Goal: Task Accomplishment & Management: Manage account settings

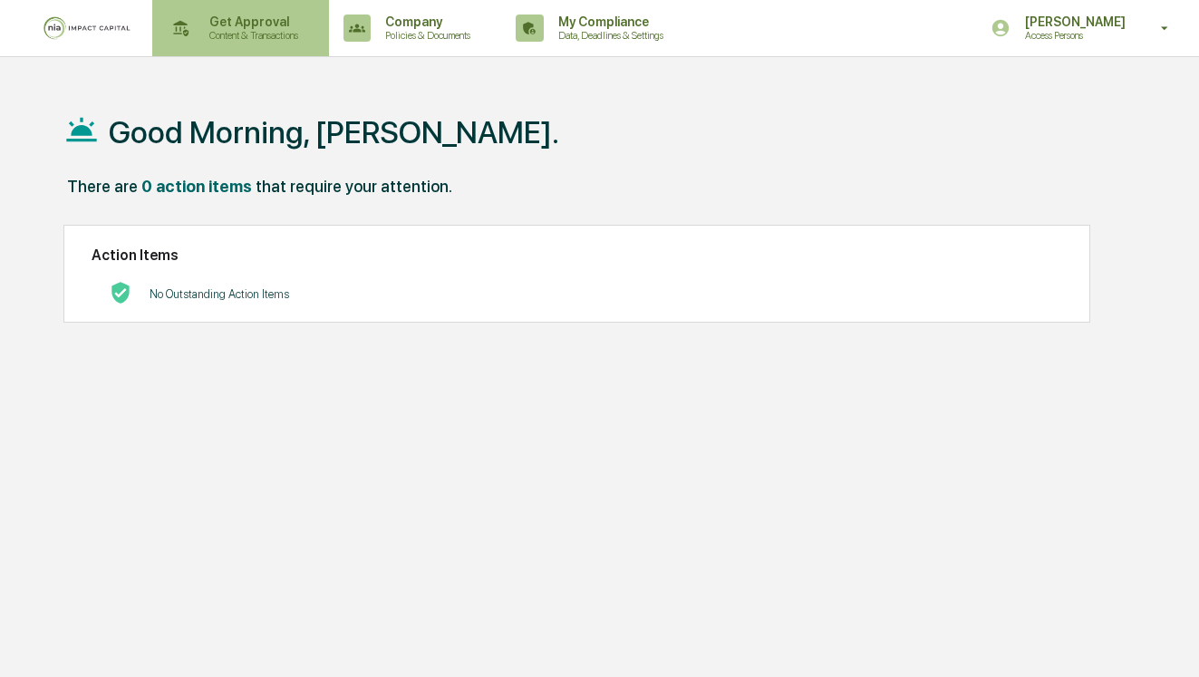
click at [291, 33] on p "Content & Transactions" at bounding box center [251, 35] width 112 height 13
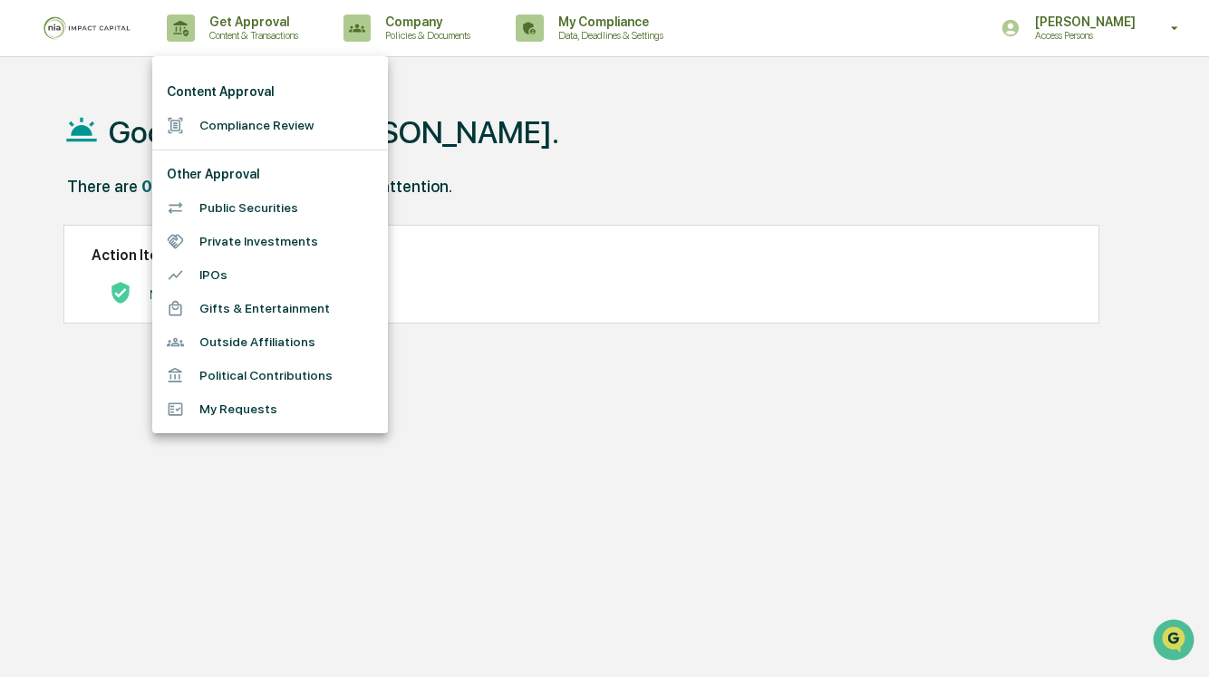
click at [248, 133] on li "Compliance Review" at bounding box center [270, 126] width 236 height 34
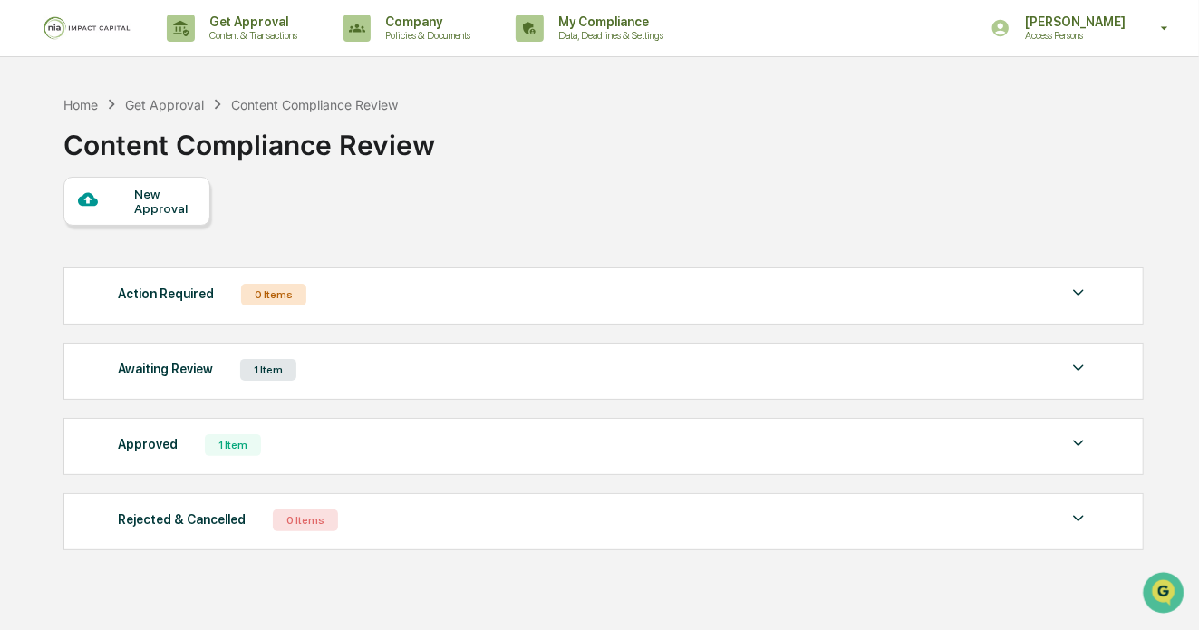
click at [1084, 362] on img at bounding box center [1078, 368] width 22 height 22
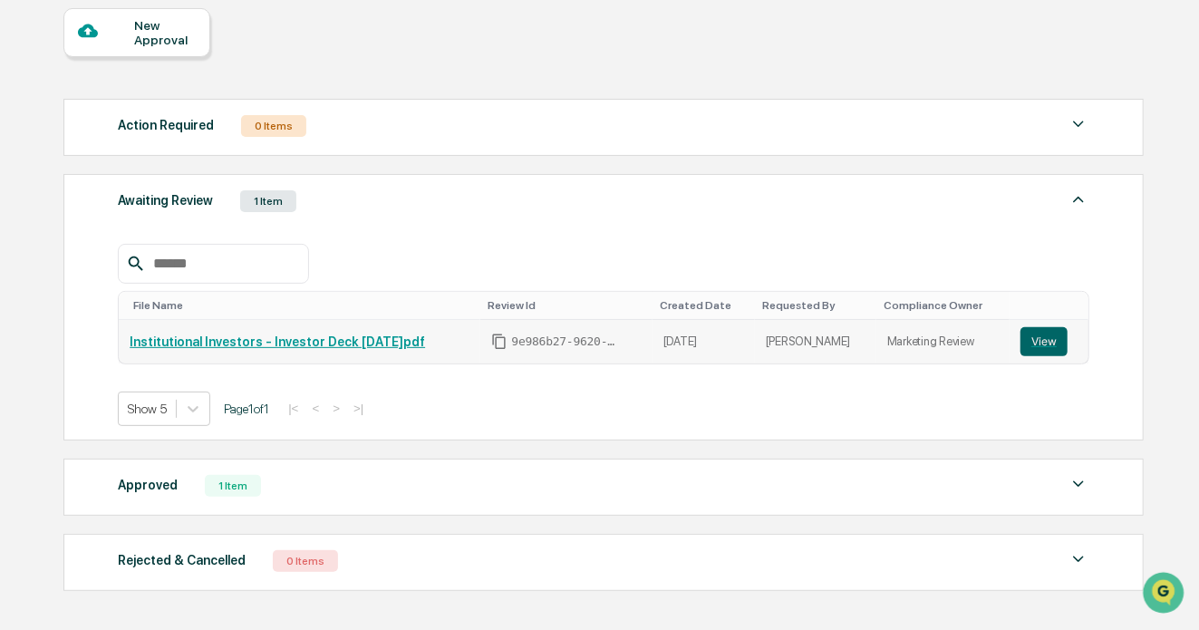
scroll to position [181, 0]
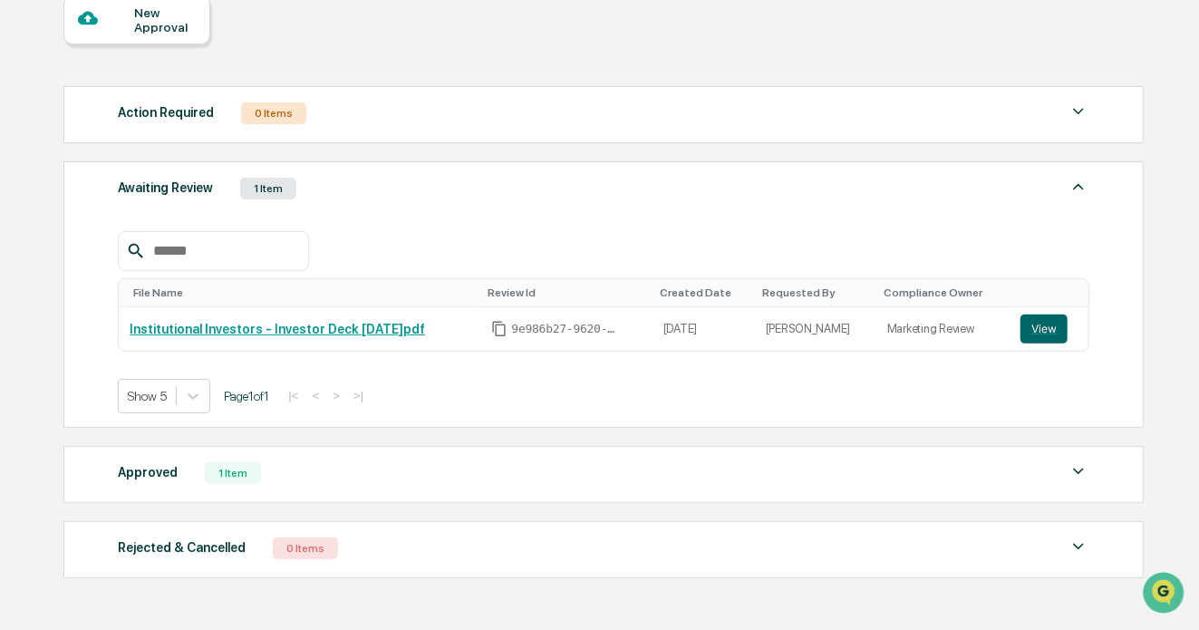
click at [1123, 460] on div "Approved 1 Item File Name Review Id Created Date Requested By Compliance Owner …" at bounding box center [603, 474] width 1081 height 57
click at [1088, 460] on img at bounding box center [1078, 471] width 22 height 22
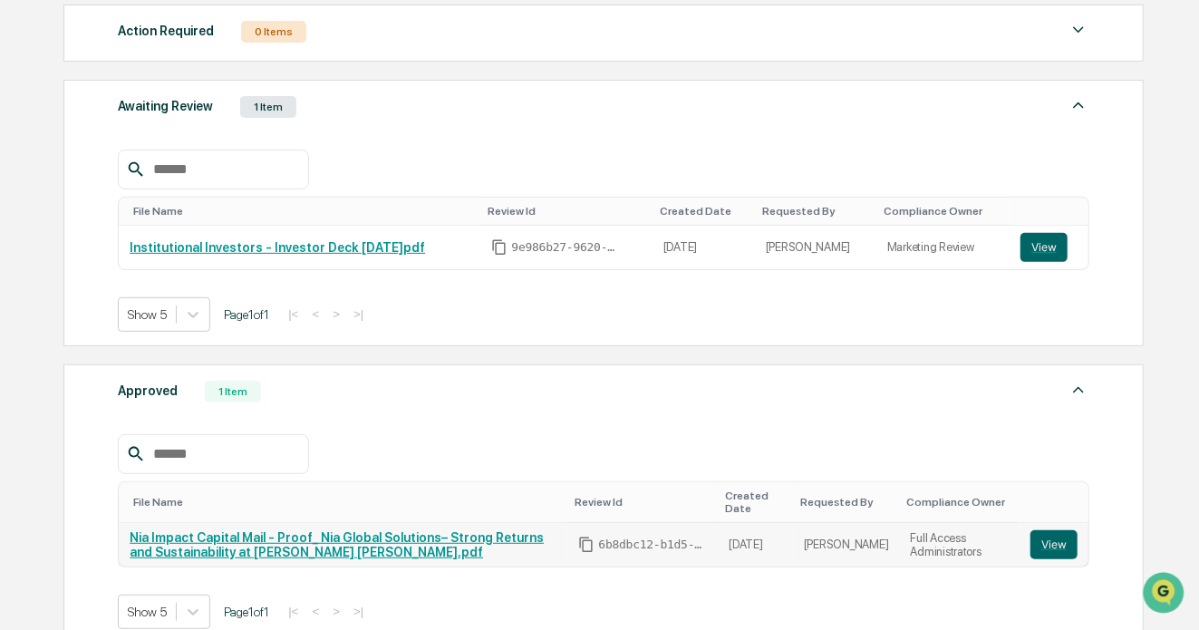
scroll to position [0, 0]
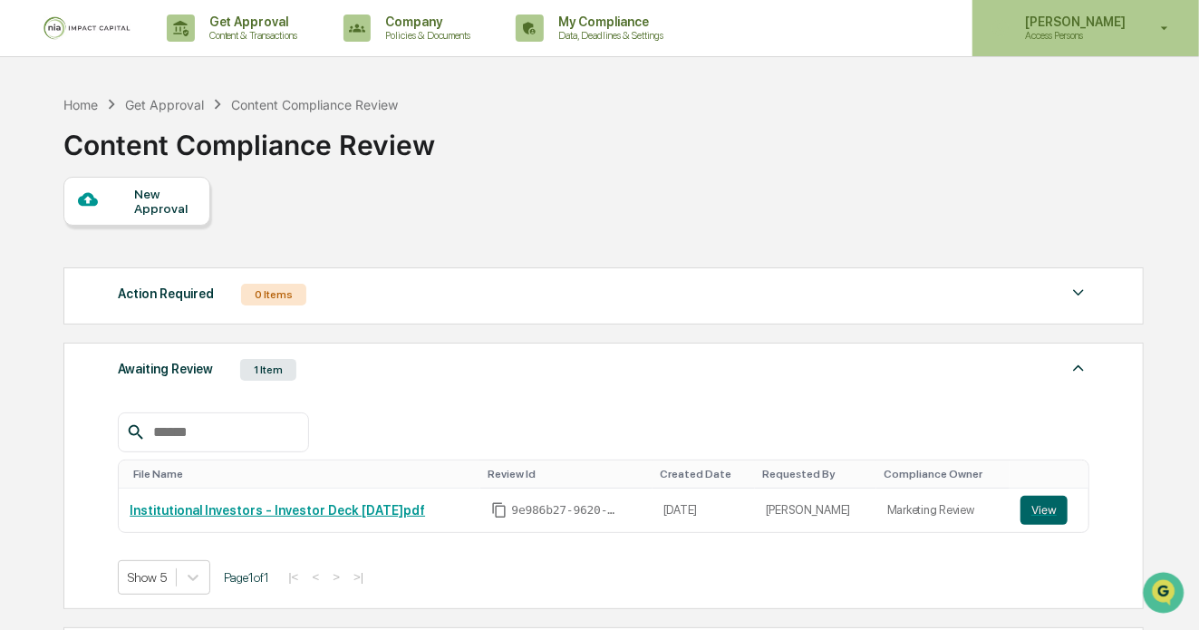
click at [1148, 22] on div "[PERSON_NAME] Access Persons" at bounding box center [1085, 28] width 227 height 56
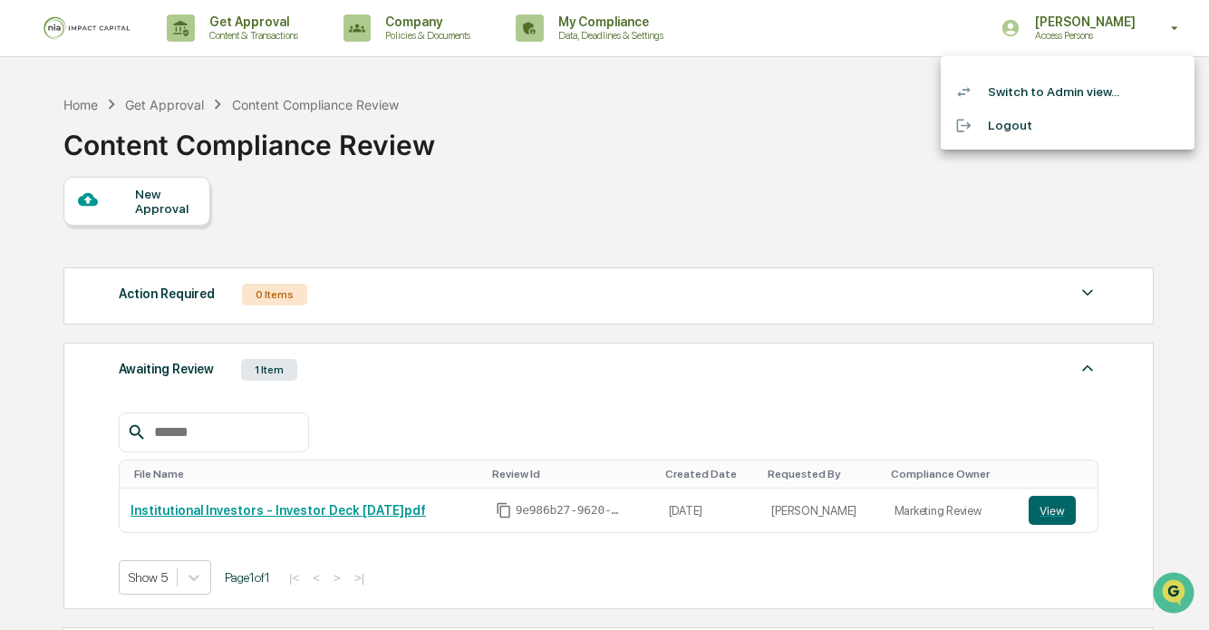
click at [1058, 94] on li "Switch to Admin view..." at bounding box center [1068, 92] width 254 height 34
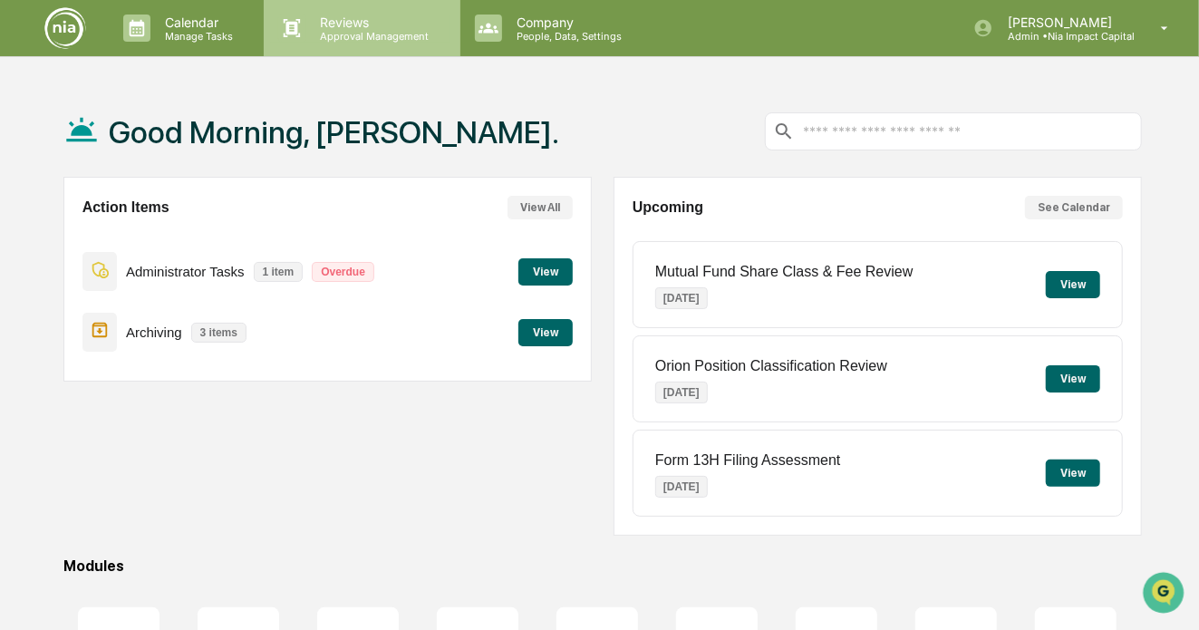
click at [323, 30] on p "Approval Management" at bounding box center [372, 36] width 132 height 13
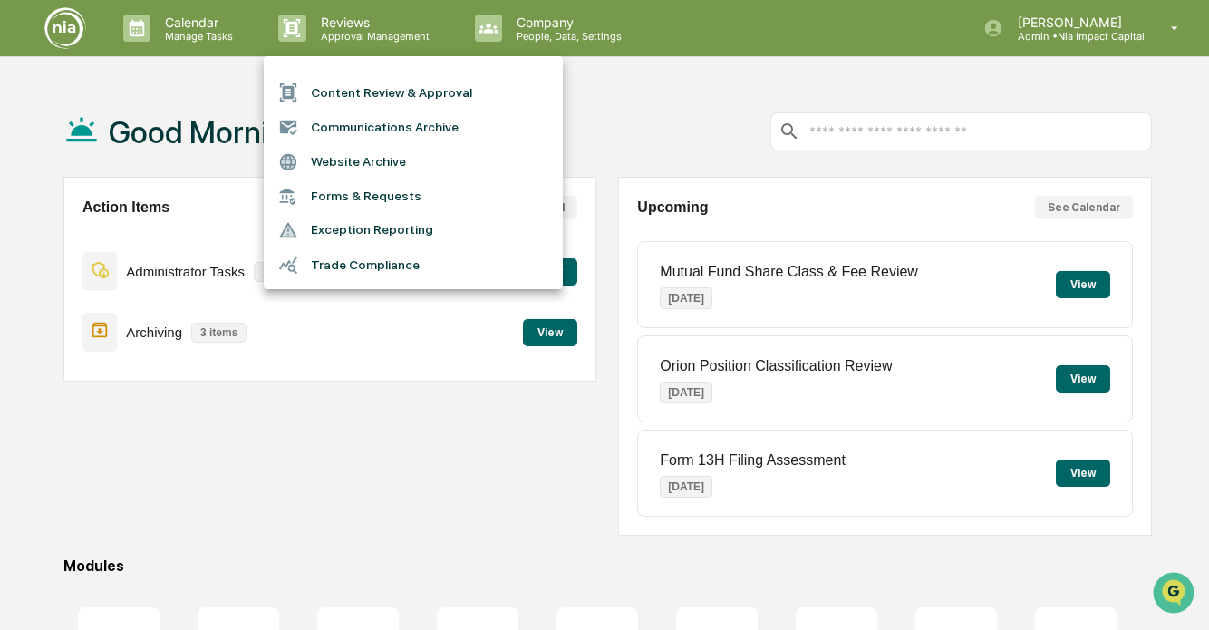
click at [341, 94] on li "Content Review & Approval" at bounding box center [413, 92] width 299 height 34
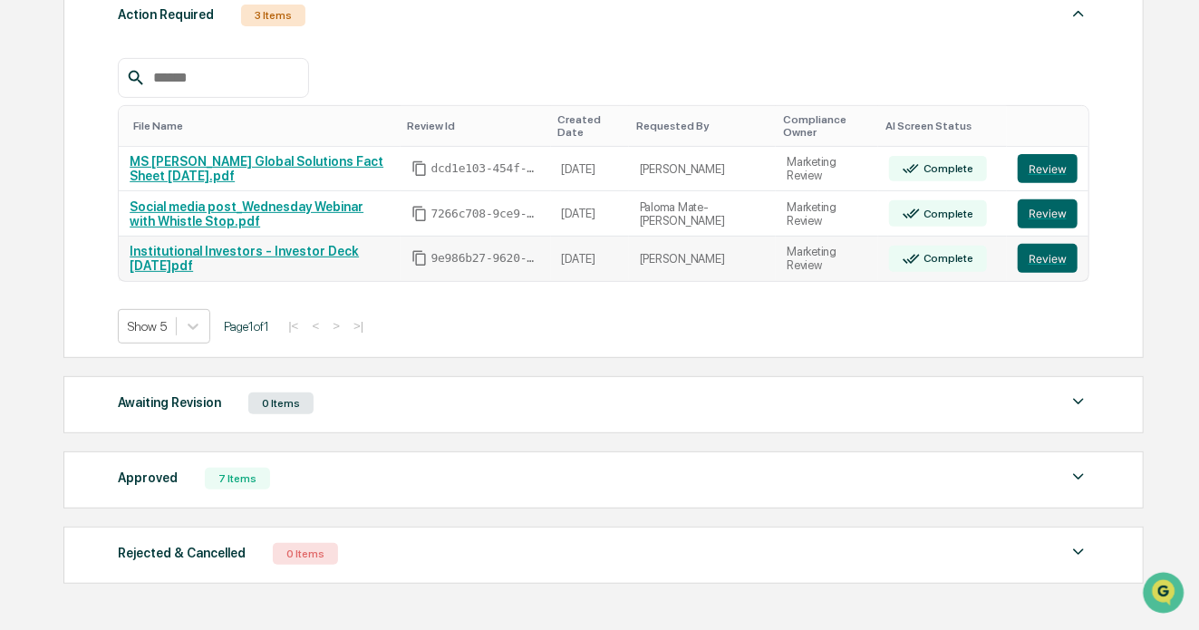
scroll to position [295, 0]
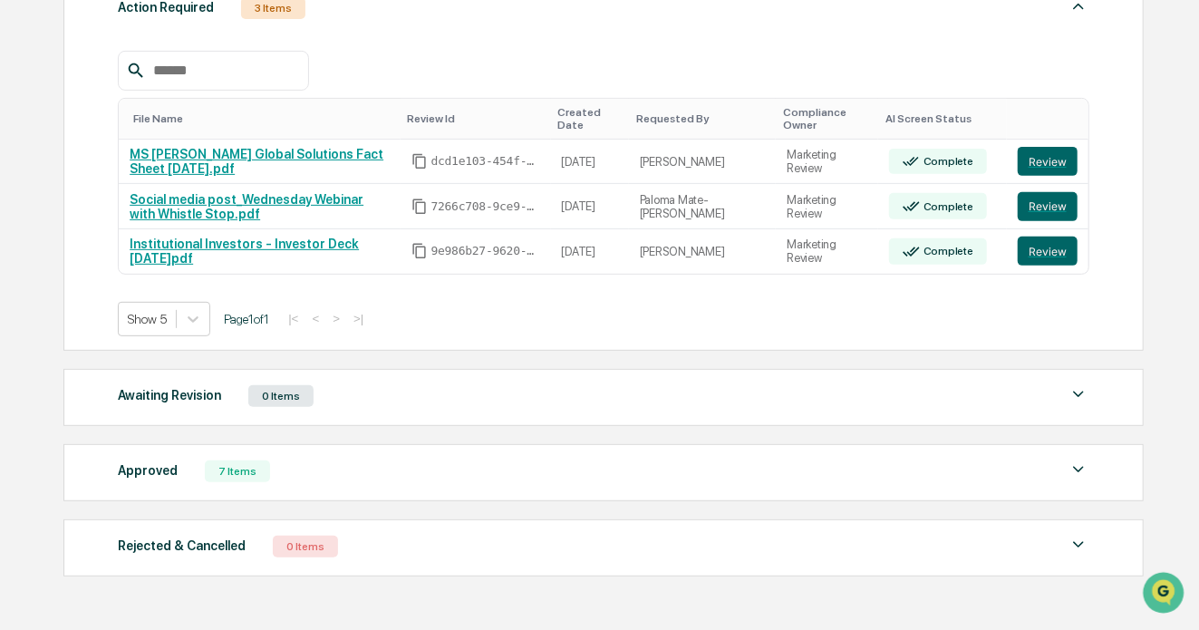
click at [680, 483] on div "Approved 7 Items File Name Review Id Created Date Requested By Compliance Owner…" at bounding box center [603, 472] width 1081 height 57
click at [1087, 459] on img at bounding box center [1078, 470] width 22 height 22
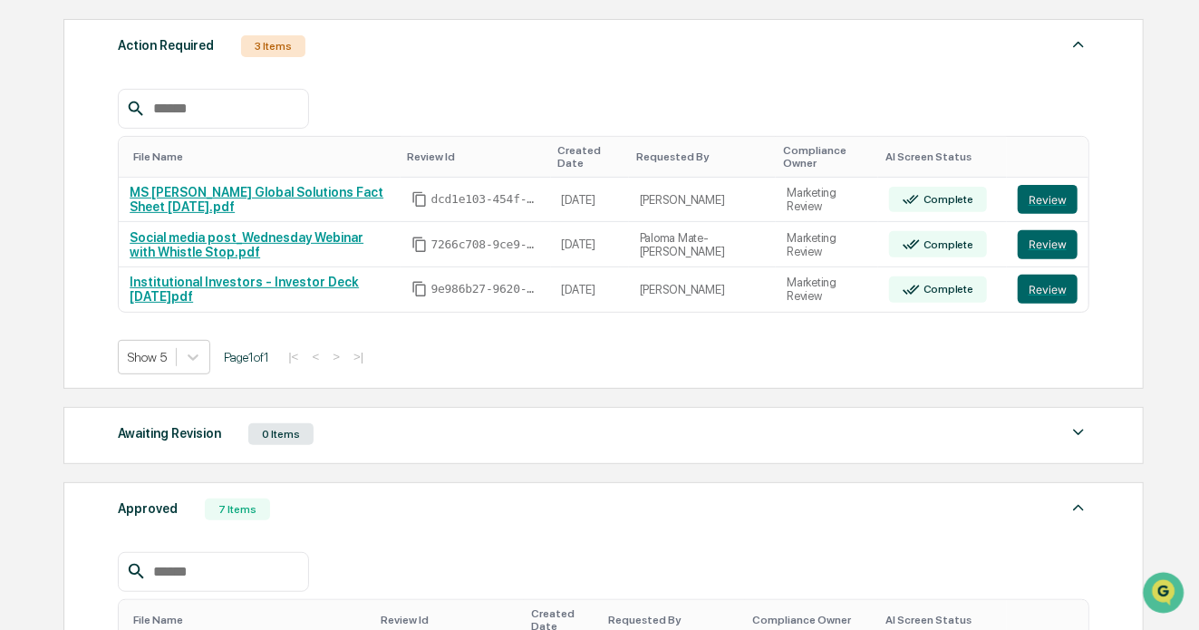
scroll to position [254, 0]
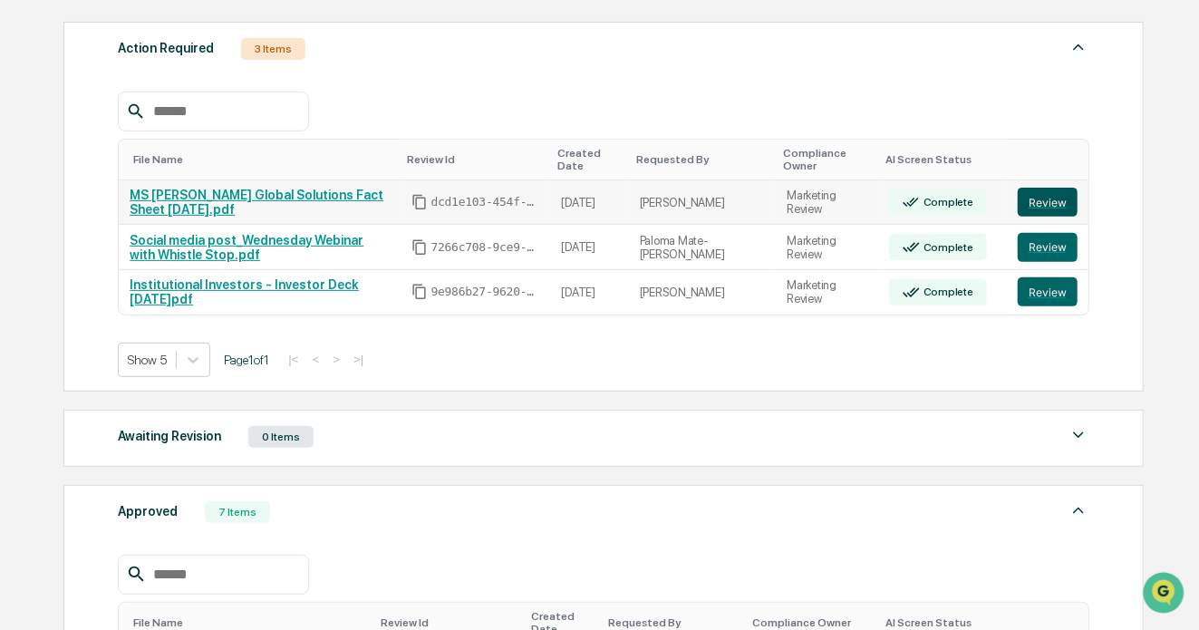
click at [1049, 195] on button "Review" at bounding box center [1048, 202] width 60 height 29
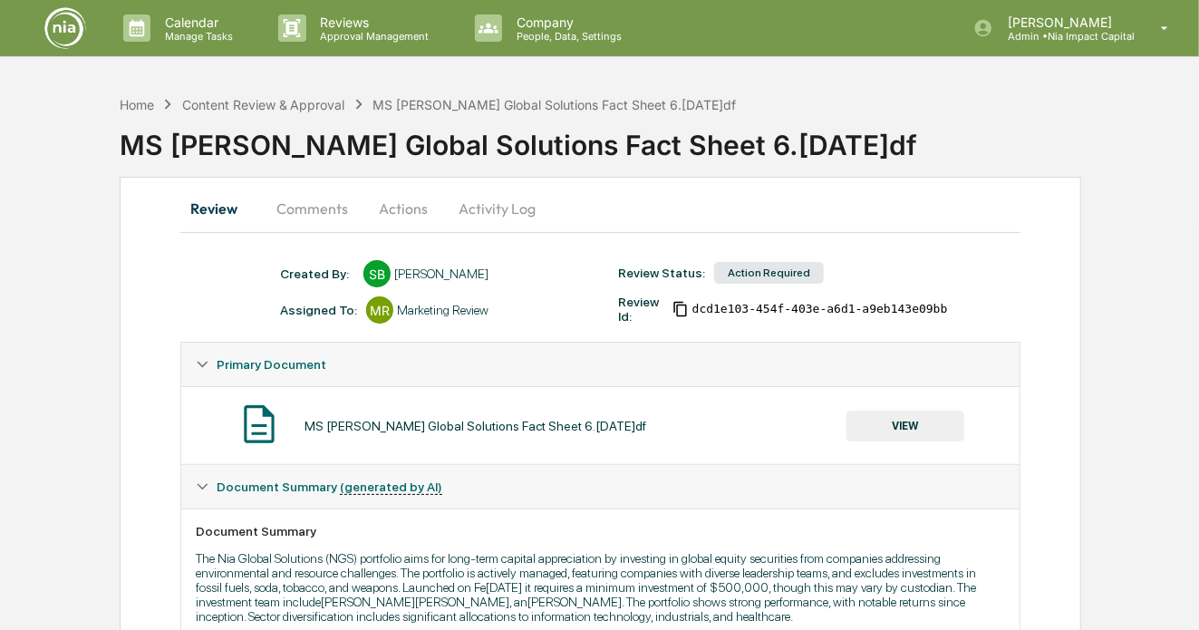
click at [389, 207] on button "Actions" at bounding box center [403, 208] width 82 height 43
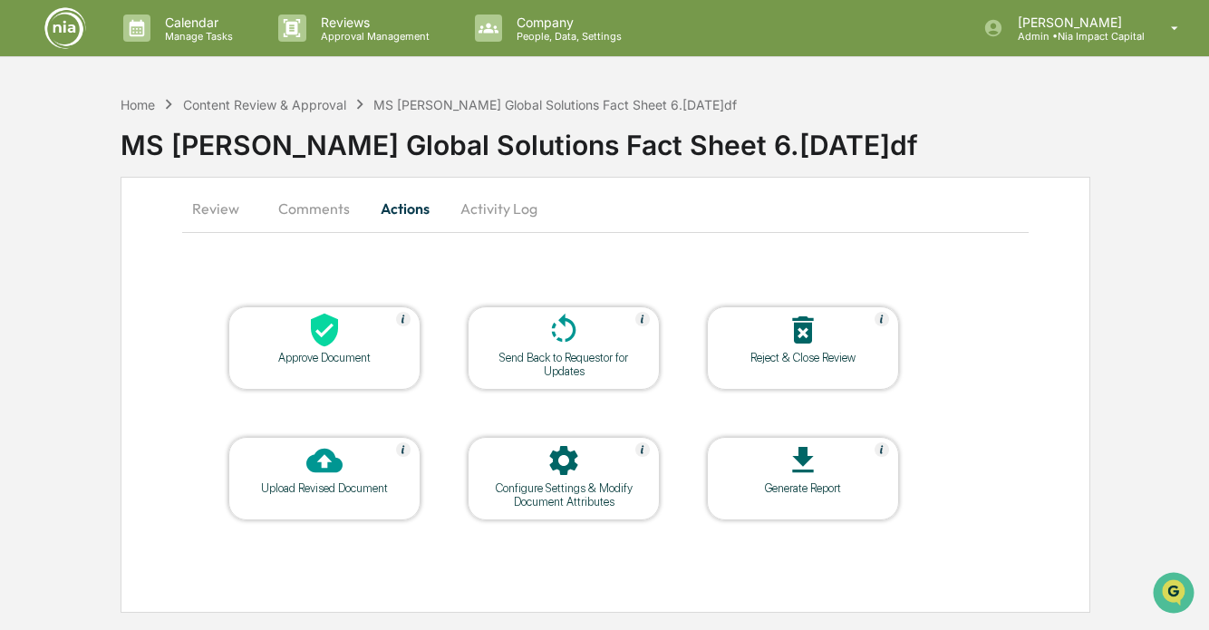
click at [331, 207] on button "Comments" at bounding box center [314, 208] width 101 height 43
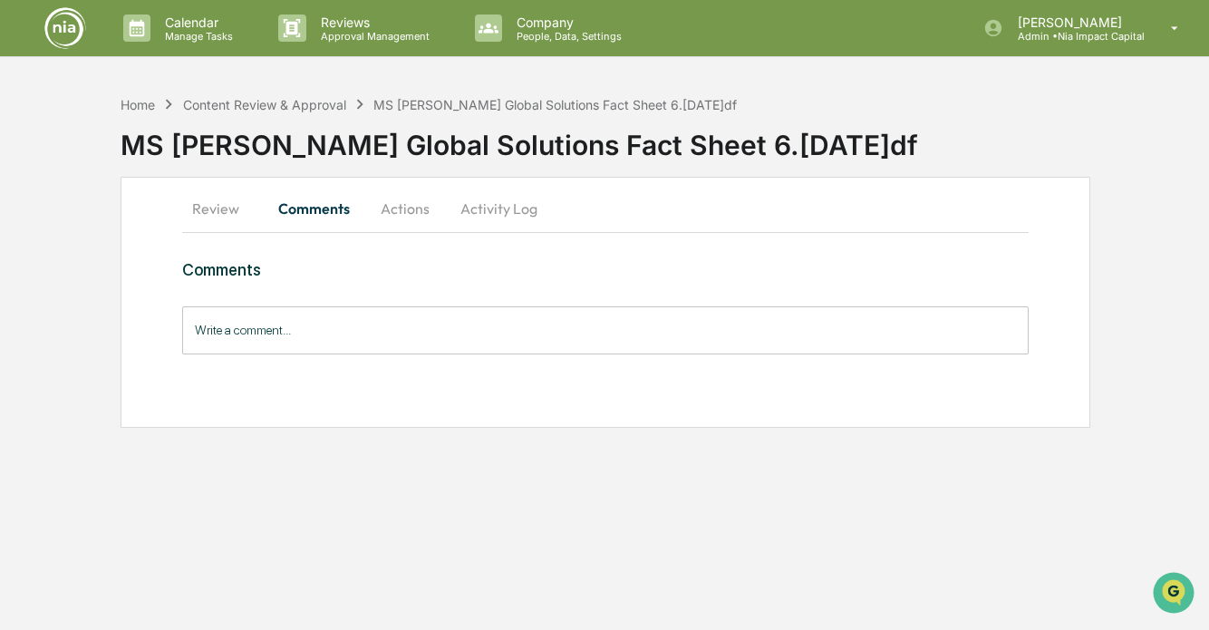
click at [220, 199] on button "Review" at bounding box center [223, 208] width 82 height 43
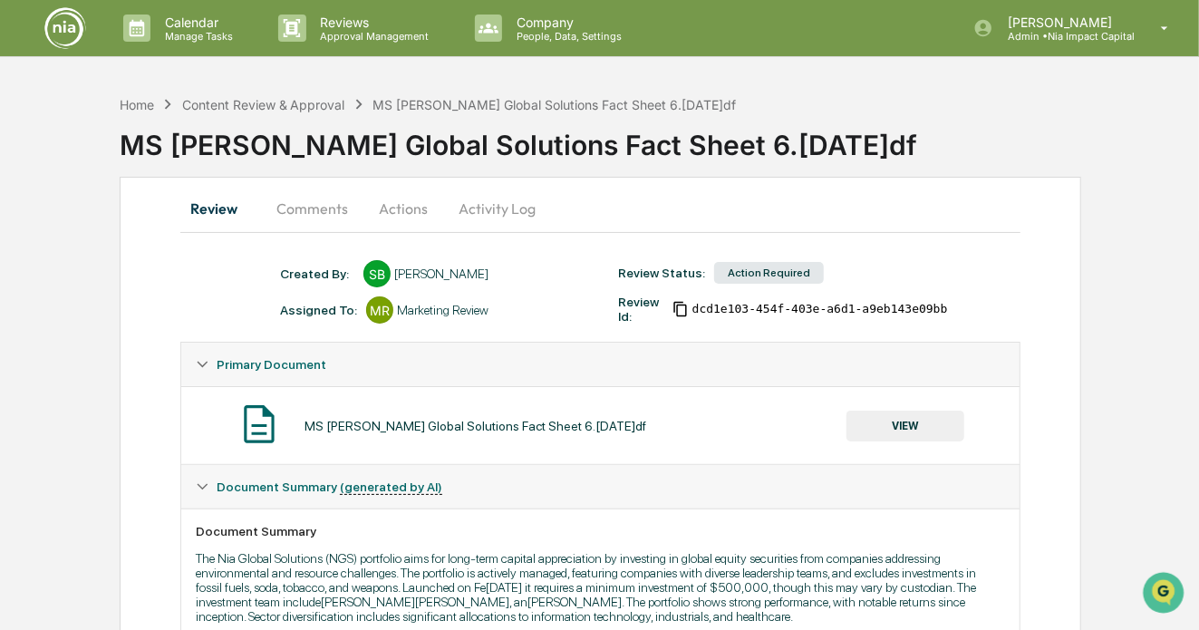
click at [520, 200] on button "Activity Log" at bounding box center [497, 208] width 106 height 43
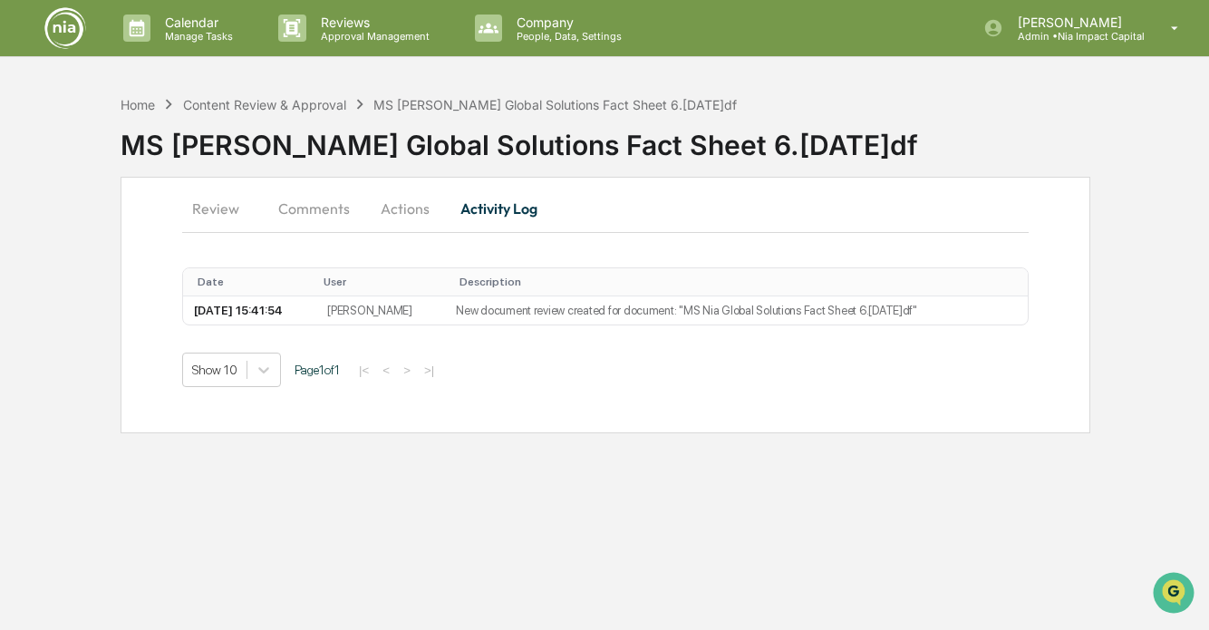
click at [190, 205] on button "Review" at bounding box center [223, 208] width 82 height 43
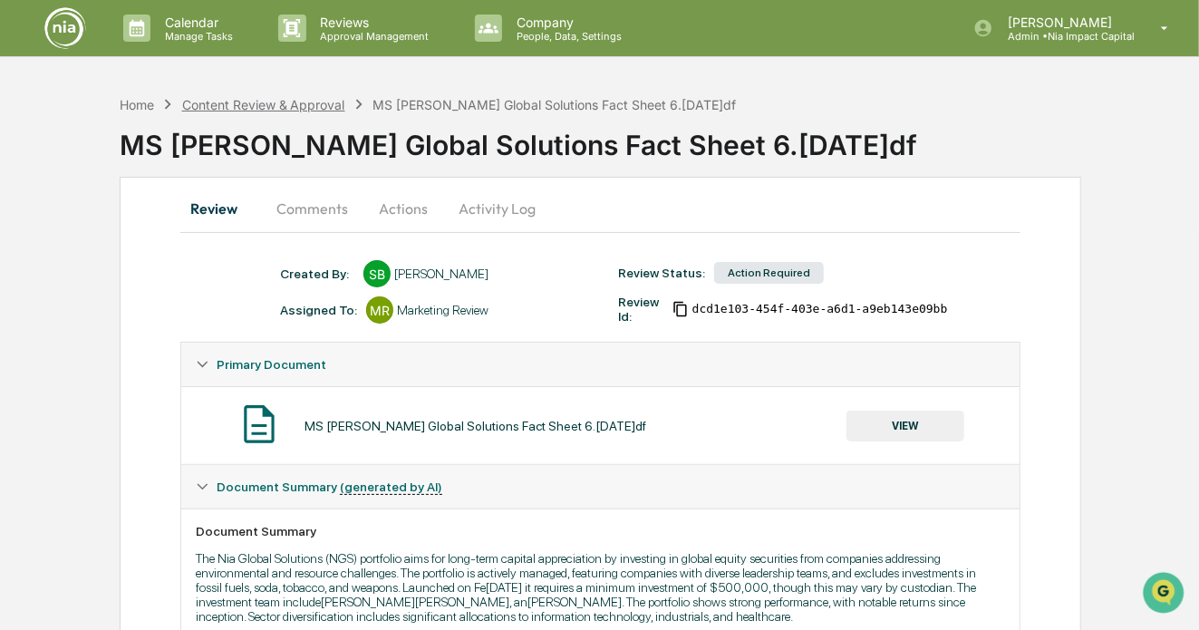
click at [342, 103] on div "Content Review & Approval" at bounding box center [263, 104] width 163 height 15
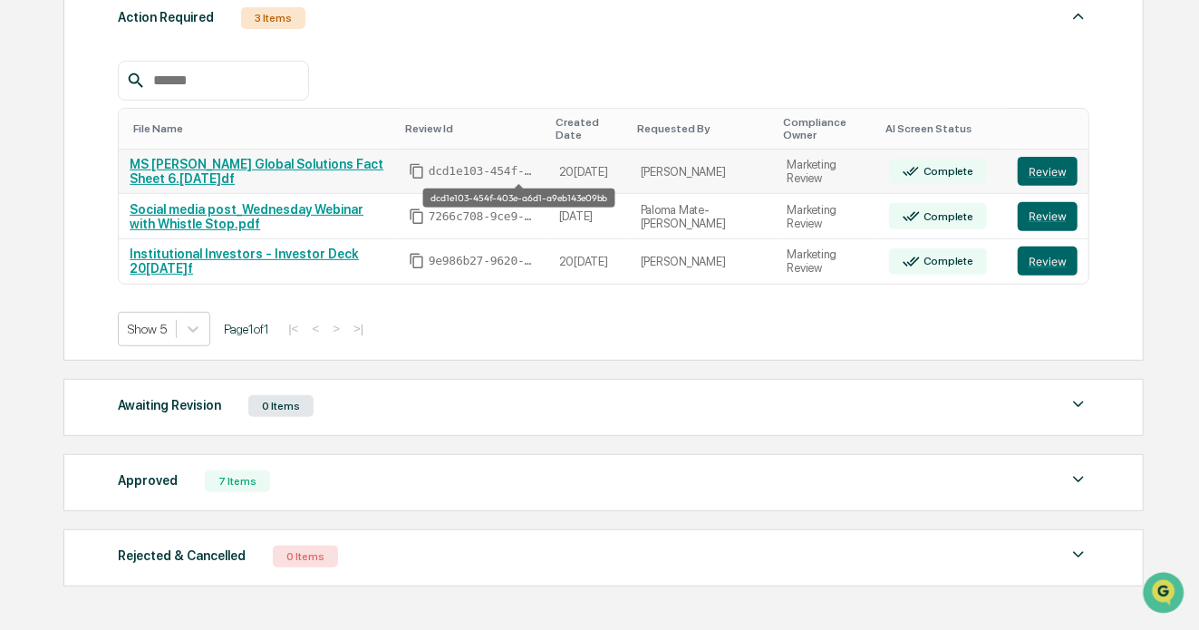
scroll to position [350, 0]
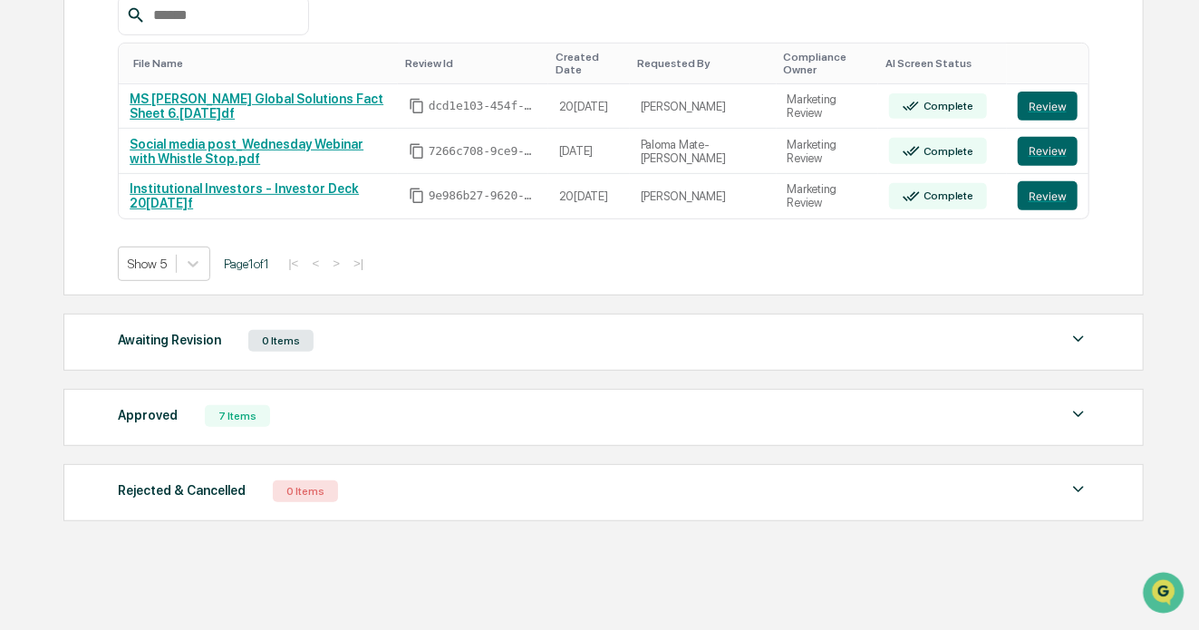
click at [366, 405] on div "Approved 7 Items" at bounding box center [603, 415] width 971 height 25
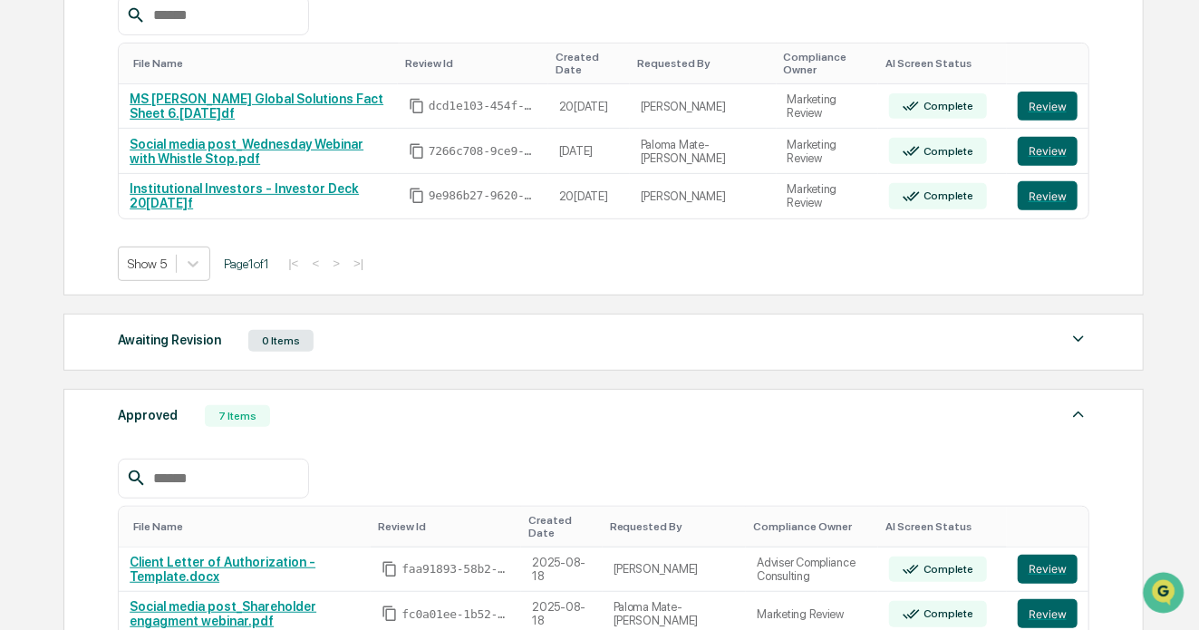
scroll to position [750, 0]
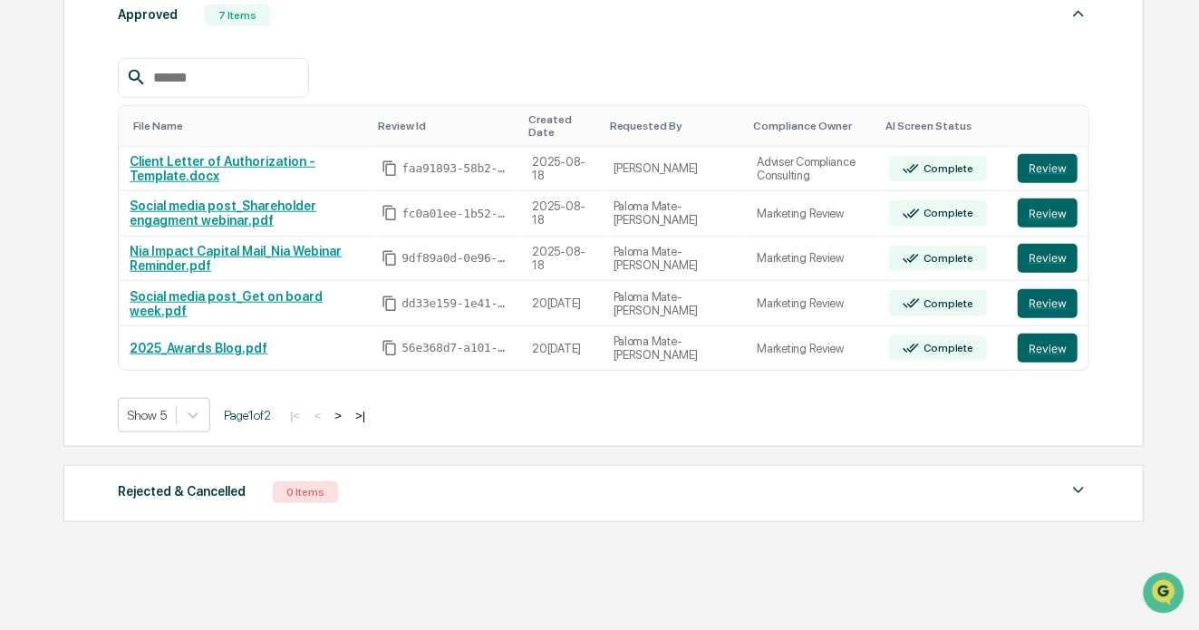
click at [347, 410] on button ">" at bounding box center [338, 415] width 18 height 15
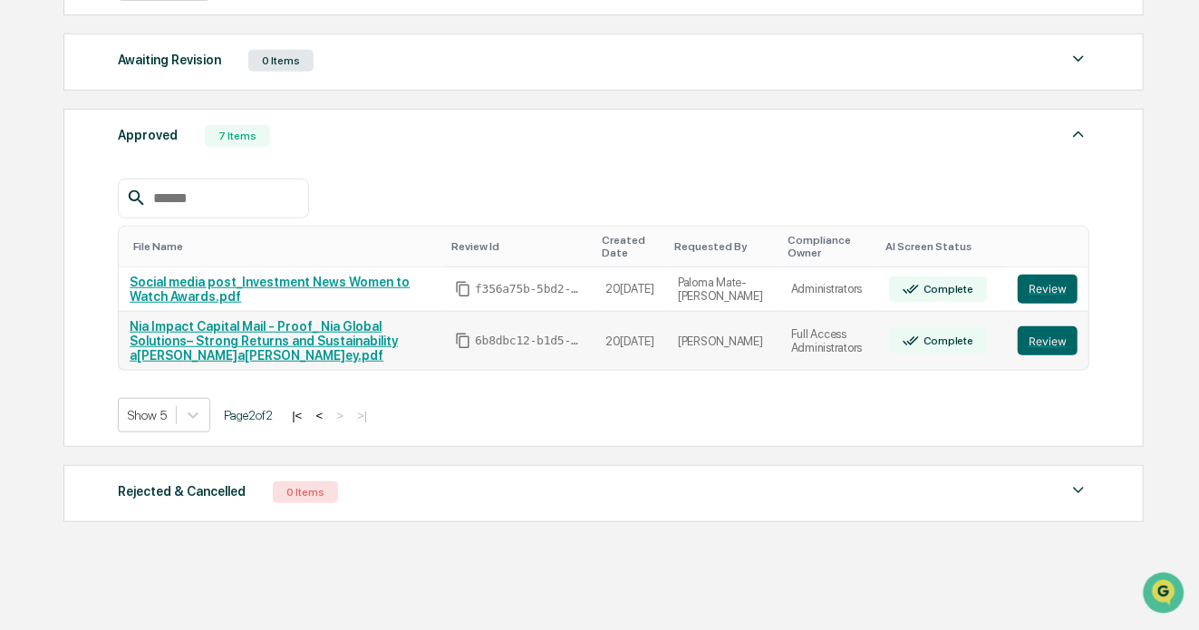
click at [262, 334] on link "Nia Impact Capital Mail - Proof_ Nia Global Solutions– Strong Returns and Susta…" at bounding box center [264, 340] width 268 height 43
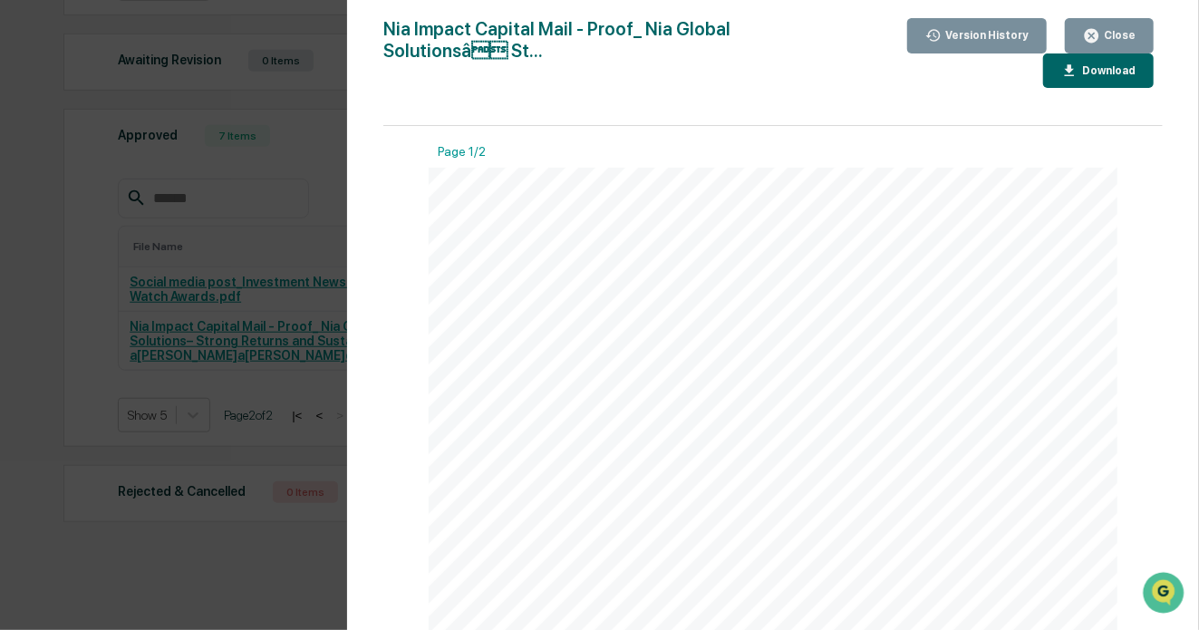
click at [1104, 32] on div "Close" at bounding box center [1117, 35] width 35 height 13
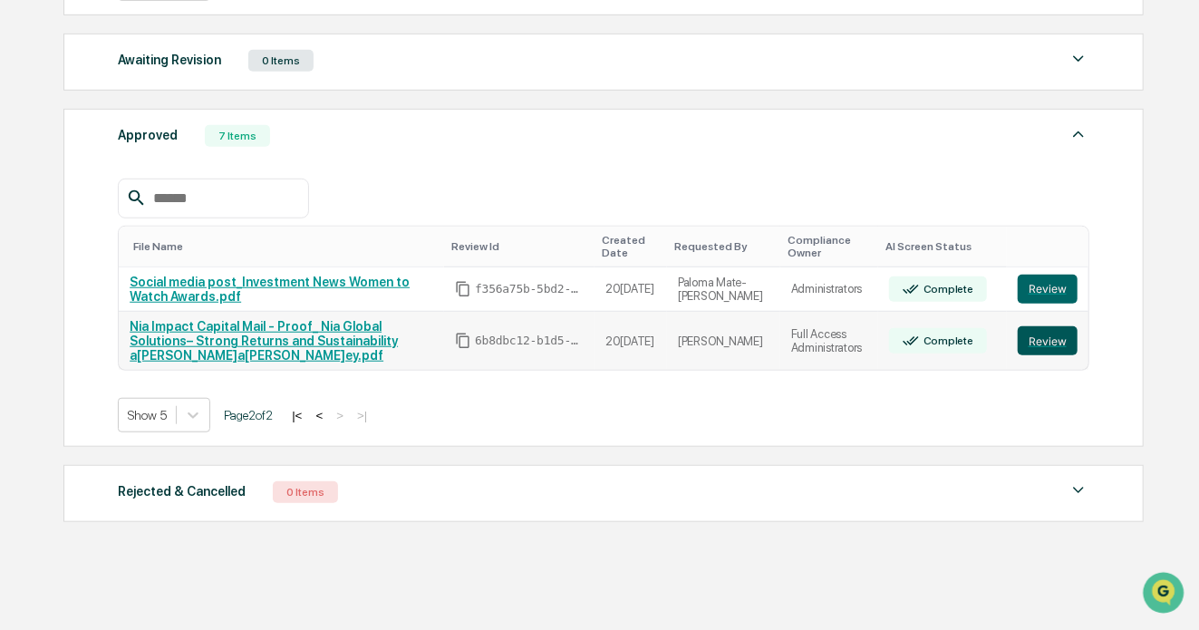
click at [1045, 326] on button "Review" at bounding box center [1048, 340] width 60 height 29
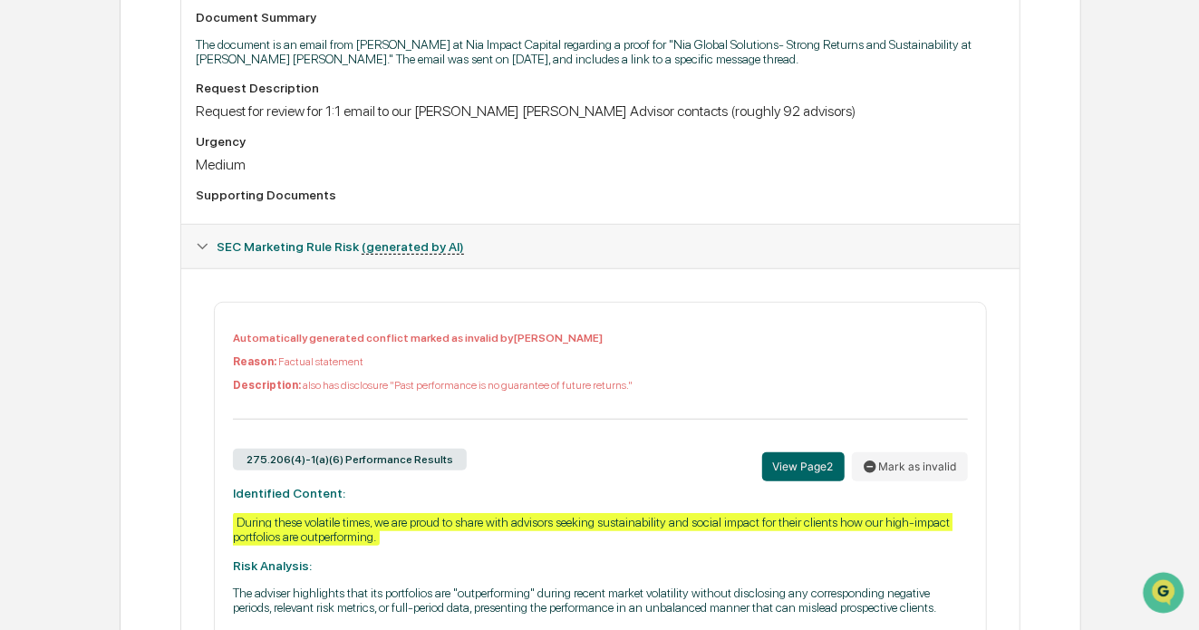
scroll to position [558, 0]
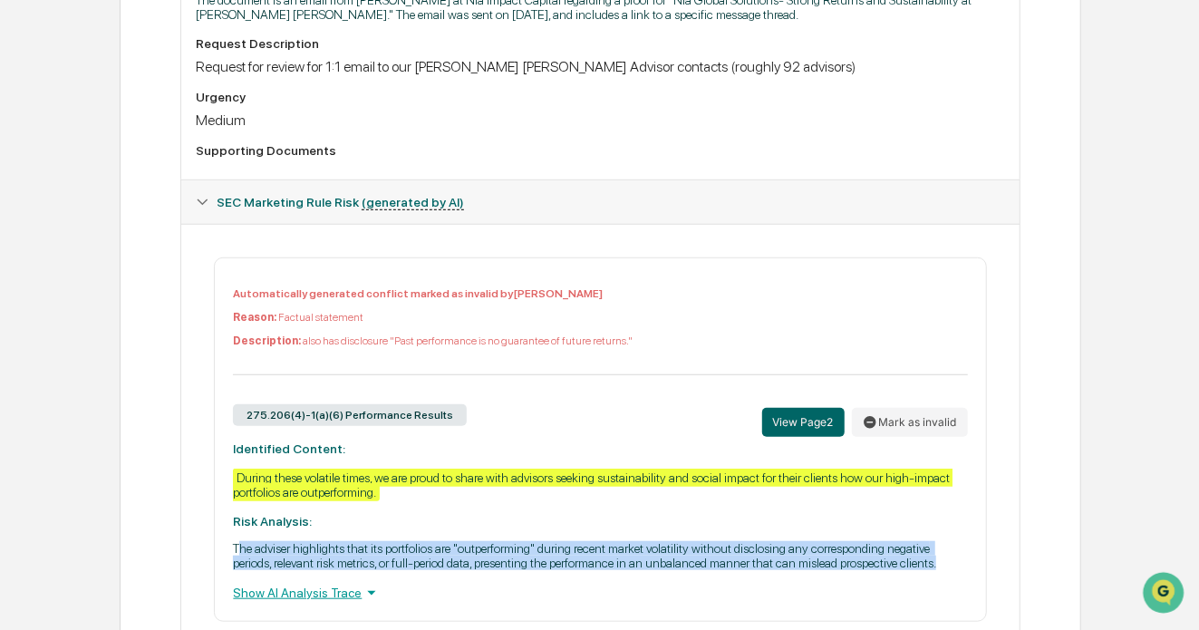
drag, startPoint x: 238, startPoint y: 543, endPoint x: 596, endPoint y: 572, distance: 359.1
click at [596, 570] on p "The adviser highlights that its portfolios are "outperforming" during recent ma…" at bounding box center [600, 555] width 734 height 29
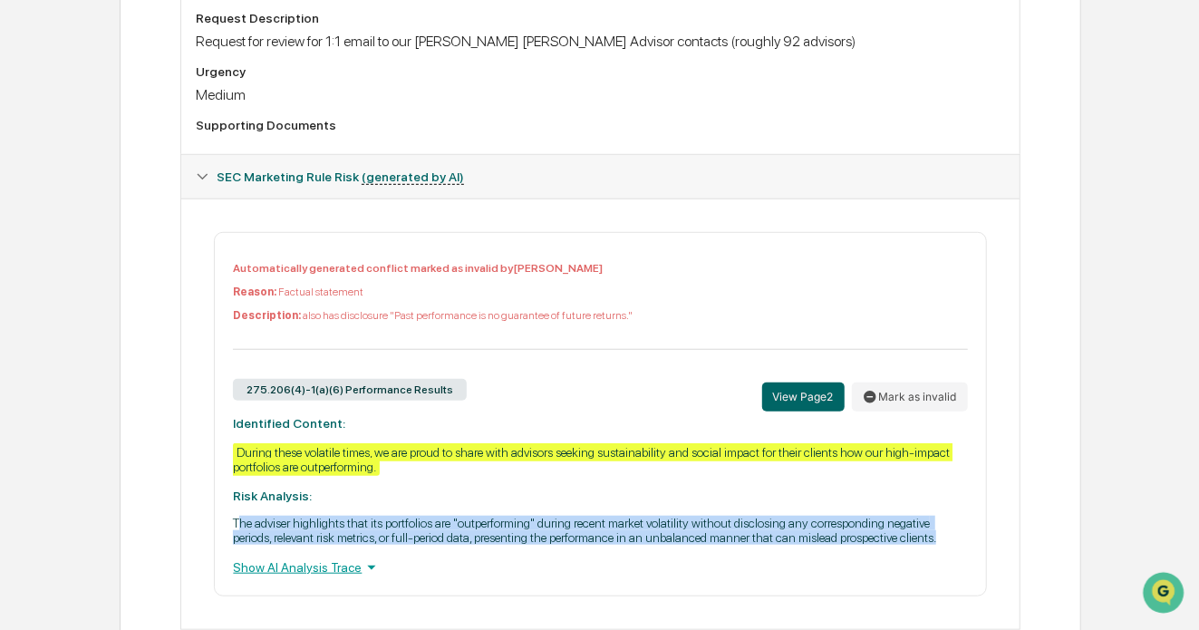
scroll to position [582, 0]
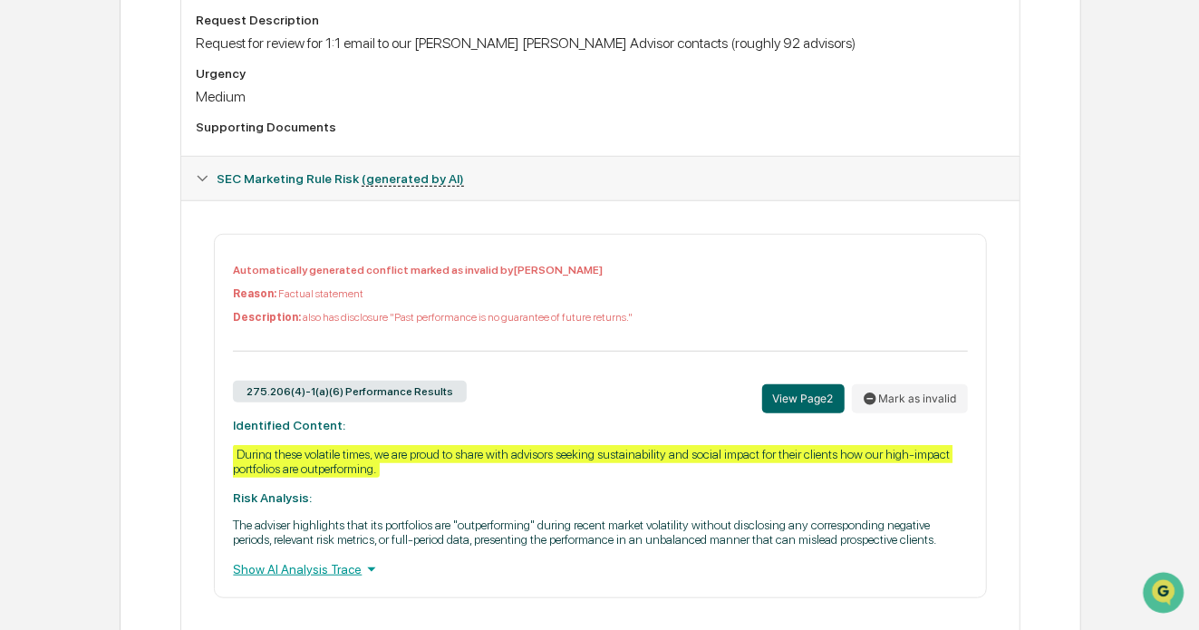
drag, startPoint x: 516, startPoint y: 266, endPoint x: 633, endPoint y: 266, distance: 116.9
click at [633, 266] on p "Automatically generated conflict marked as invalid by [PERSON_NAME]" at bounding box center [600, 270] width 734 height 13
drag, startPoint x: 244, startPoint y: 294, endPoint x: 407, endPoint y: 294, distance: 163.1
click at [410, 294] on p "Reason: Factual statement" at bounding box center [600, 293] width 734 height 13
drag, startPoint x: 398, startPoint y: 309, endPoint x: 691, endPoint y: 311, distance: 293.6
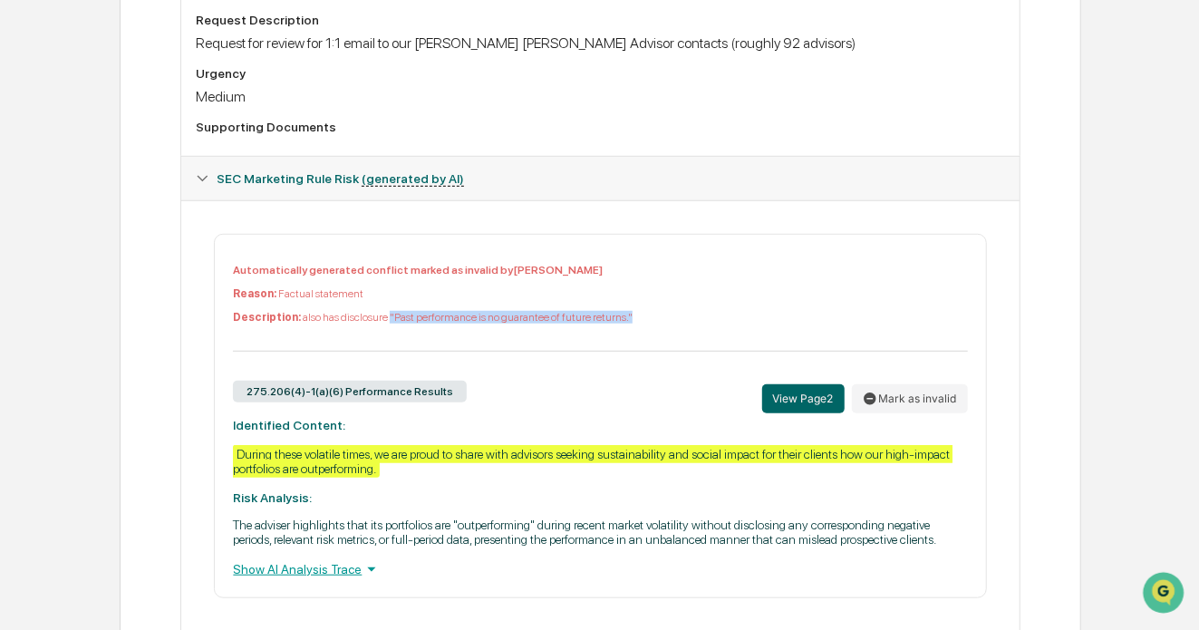
click at [691, 311] on p "Description: also has disclosure "Past performance is no guarantee of future re…" at bounding box center [600, 317] width 734 height 13
click at [680, 311] on p "Description: also has disclosure "Past performance is no guarantee of future re…" at bounding box center [600, 317] width 734 height 13
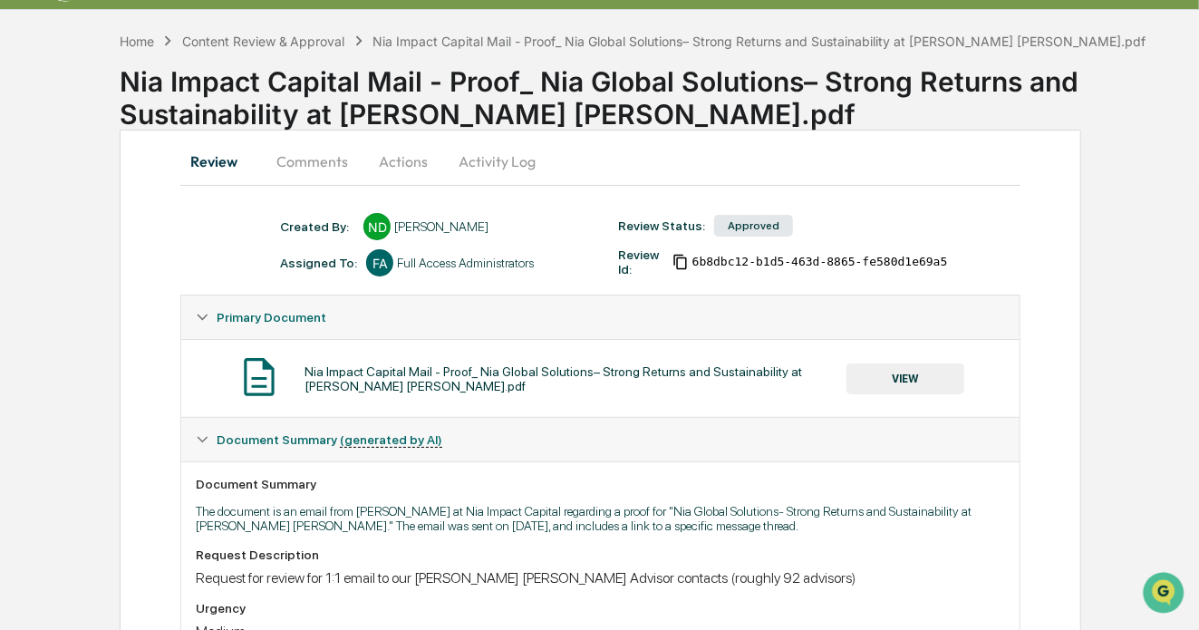
scroll to position [0, 0]
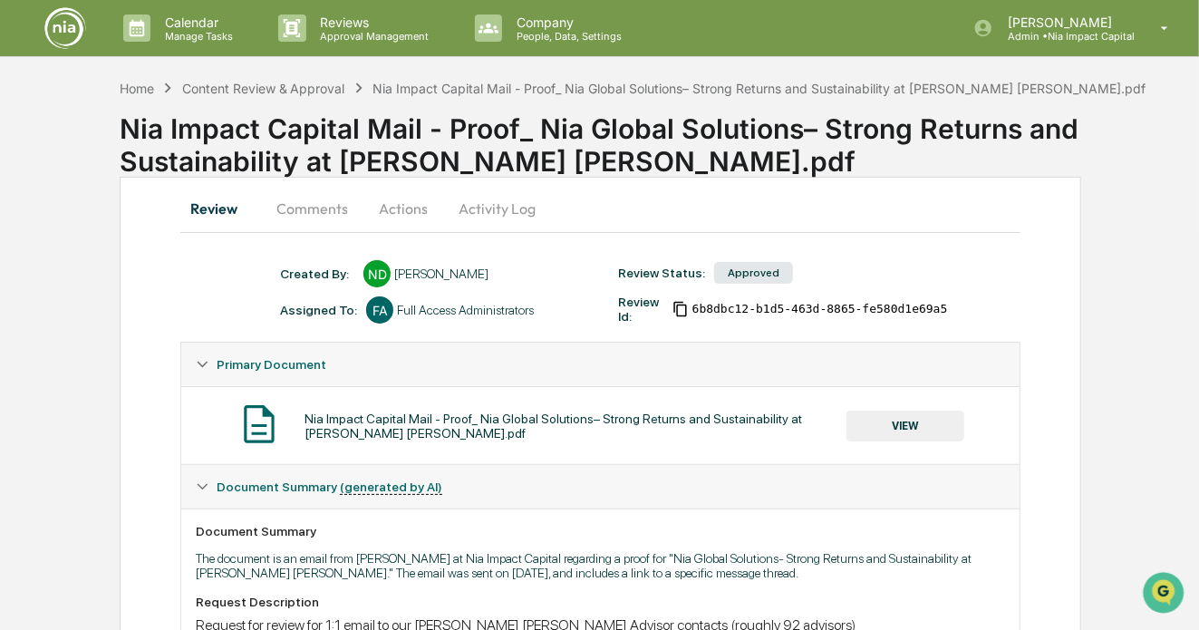
click at [326, 204] on button "Comments" at bounding box center [312, 208] width 101 height 43
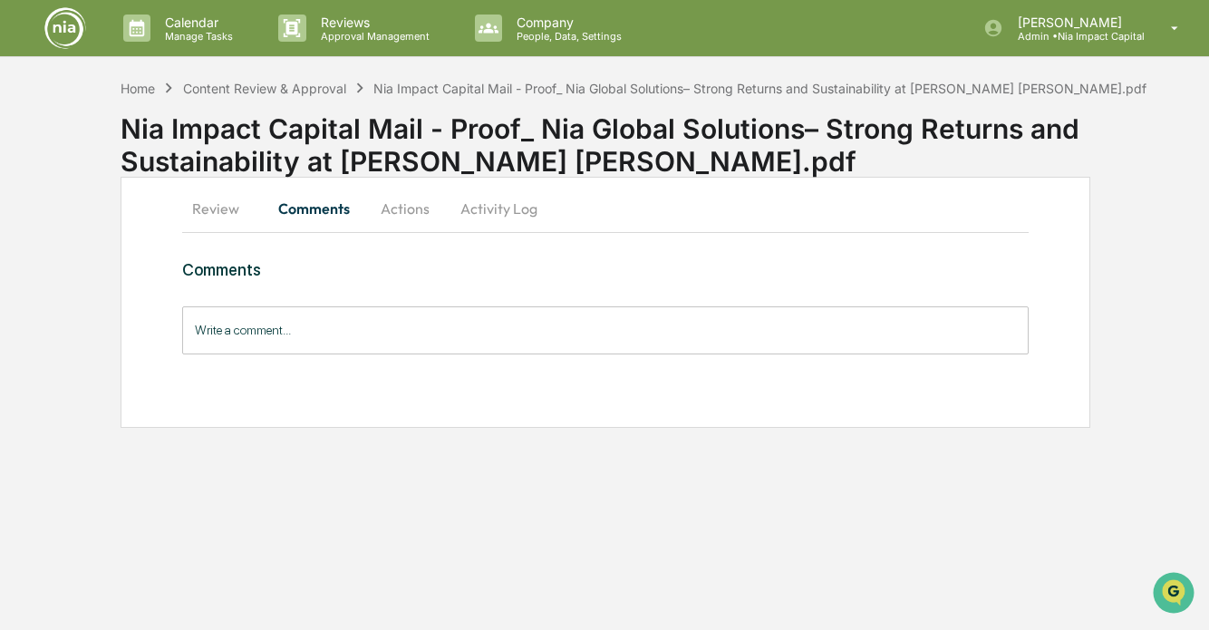
click at [401, 208] on button "Actions" at bounding box center [405, 208] width 82 height 43
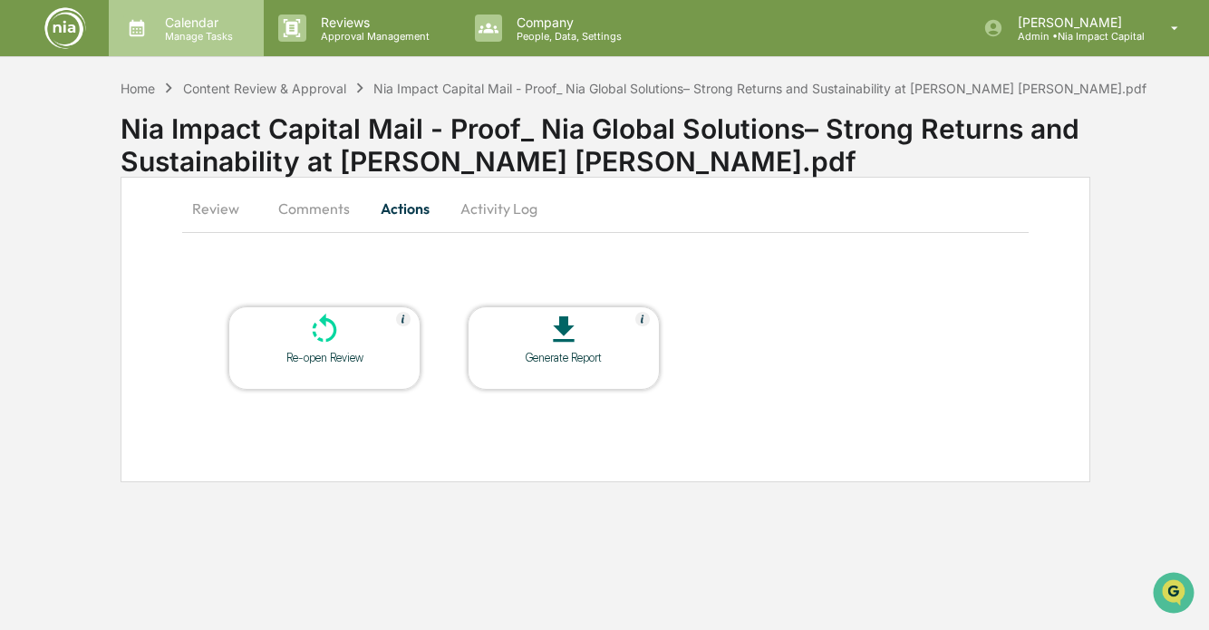
click at [222, 30] on p "Manage Tasks" at bounding box center [196, 36] width 92 height 13
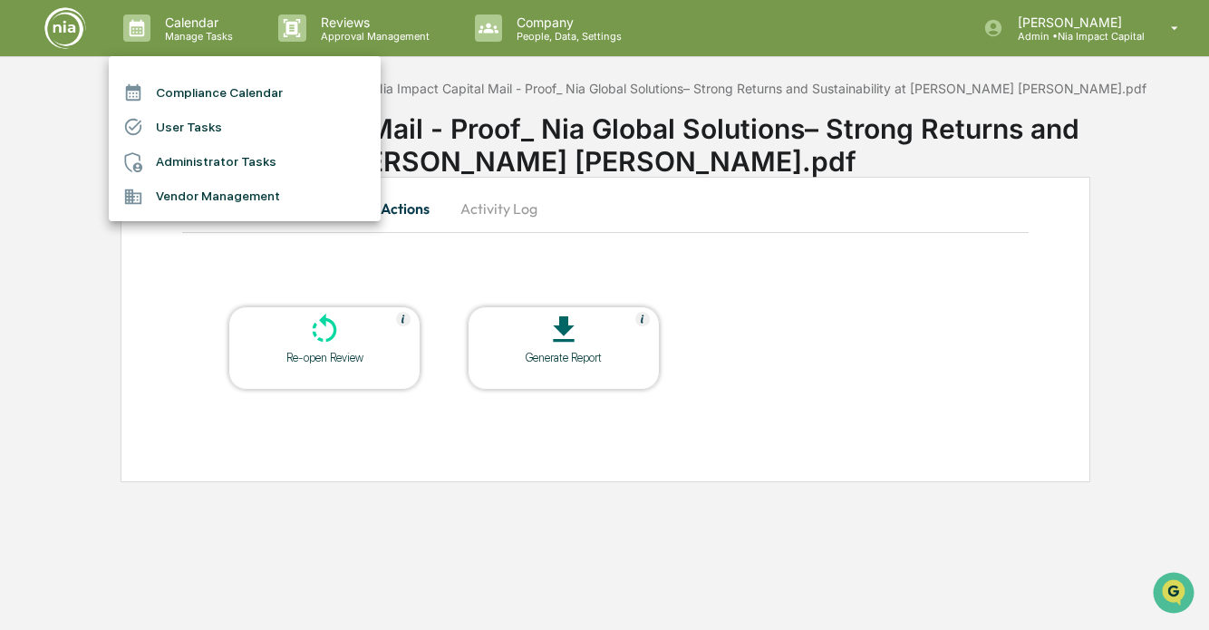
click at [1120, 30] on div at bounding box center [604, 315] width 1209 height 630
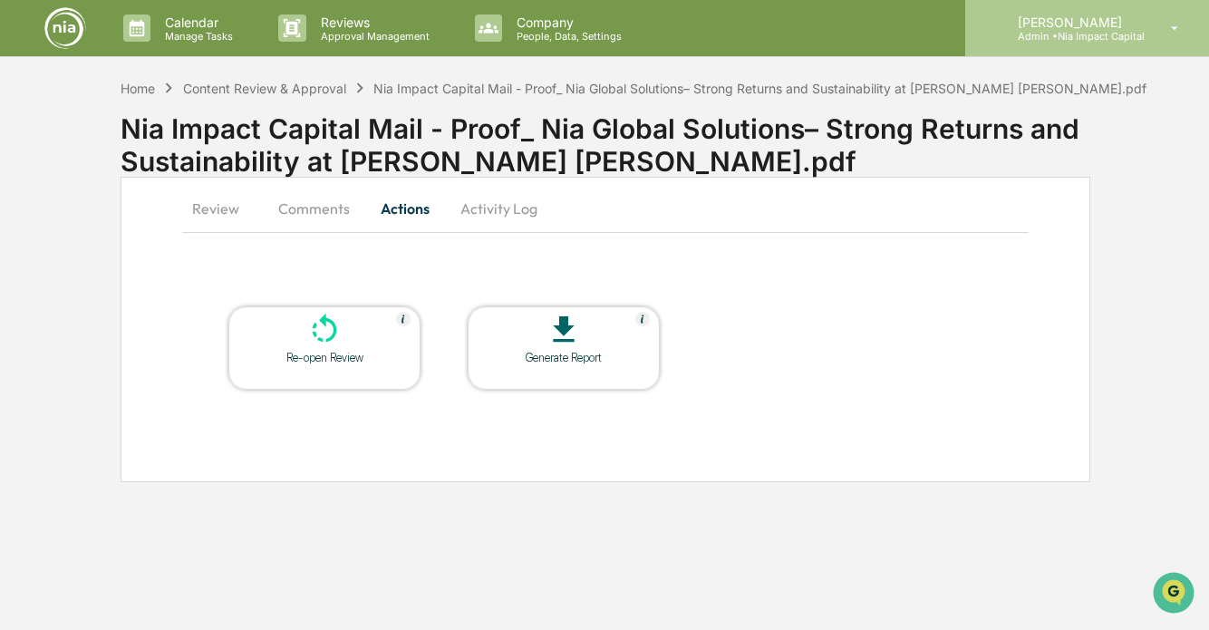
click at [1094, 32] on p "Admin • Nia Impact Capital" at bounding box center [1073, 36] width 141 height 13
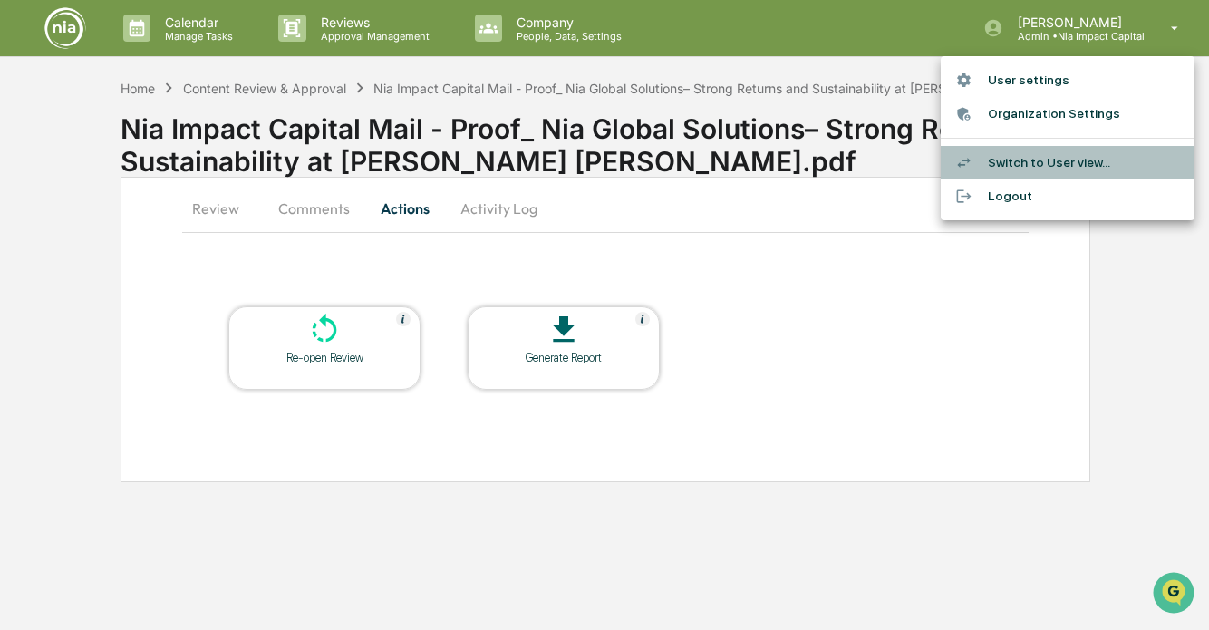
click at [1058, 167] on li "Switch to User view..." at bounding box center [1068, 163] width 254 height 34
